Goal: Task Accomplishment & Management: Manage account settings

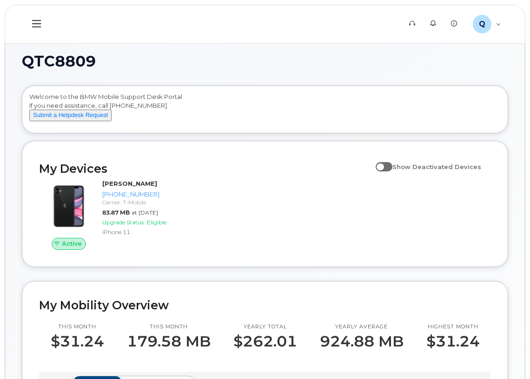
click at [389, 171] on span at bounding box center [383, 166] width 17 height 9
click at [383, 165] on input "Show Deactivated Devices" at bounding box center [378, 161] width 7 height 7
click at [392, 171] on span at bounding box center [383, 166] width 17 height 9
click at [383, 165] on input "Show Deactivated Devices" at bounding box center [378, 161] width 7 height 7
checkbox input "false"
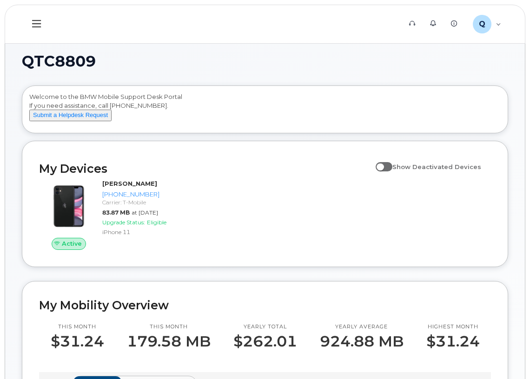
click at [38, 24] on icon at bounding box center [36, 23] width 9 height 7
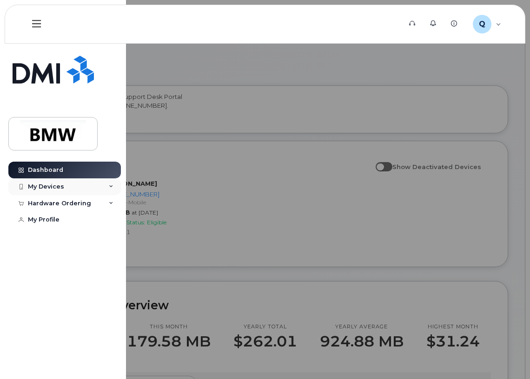
click at [62, 190] on div "My Devices" at bounding box center [46, 186] width 36 height 7
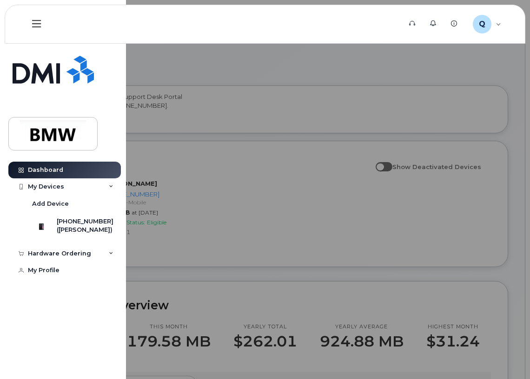
click at [215, 221] on div at bounding box center [265, 189] width 530 height 379
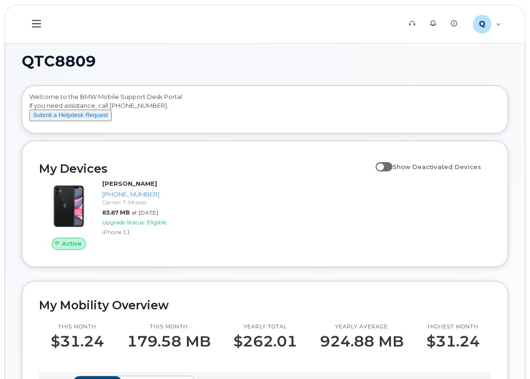
click at [34, 25] on icon at bounding box center [36, 24] width 9 height 10
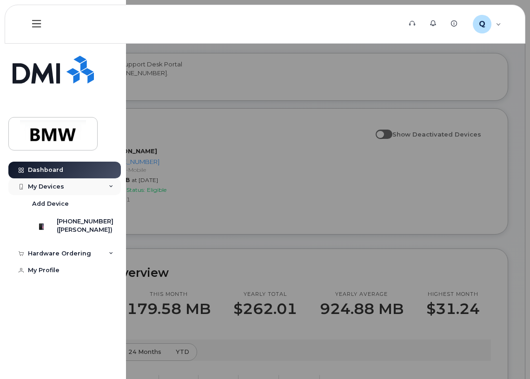
scroll to position [46, 0]
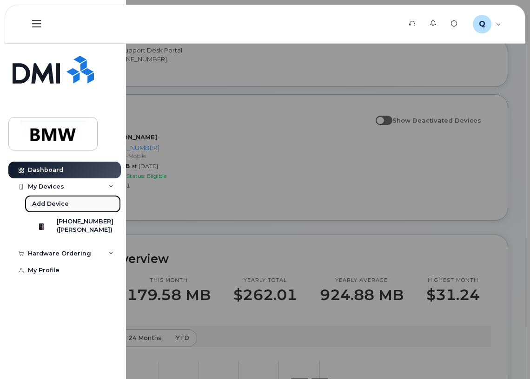
click at [59, 203] on div "Add Device" at bounding box center [50, 204] width 37 height 8
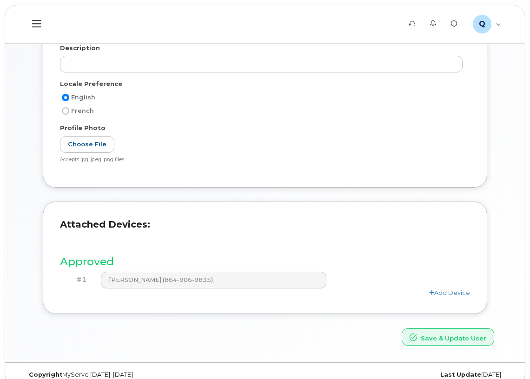
scroll to position [229, 0]
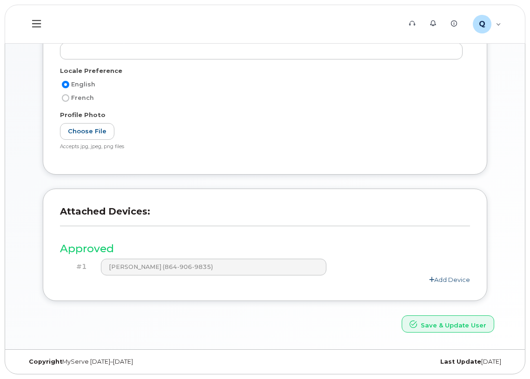
click at [450, 279] on link "Add Device" at bounding box center [449, 279] width 41 height 7
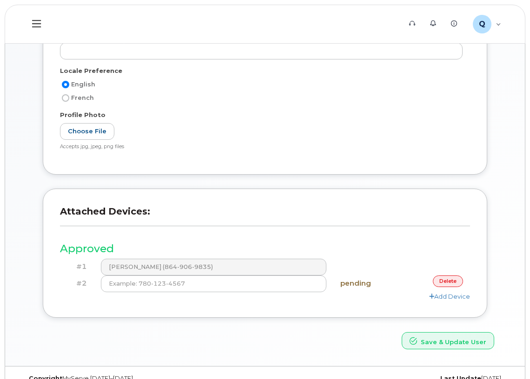
click at [448, 283] on link "delete" at bounding box center [448, 282] width 30 height 12
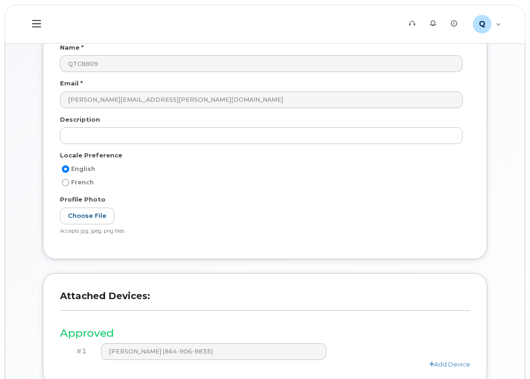
scroll to position [0, 0]
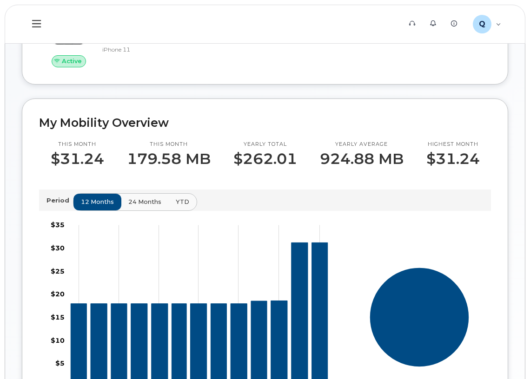
scroll to position [182, 0]
